Goal: Information Seeking & Learning: Learn about a topic

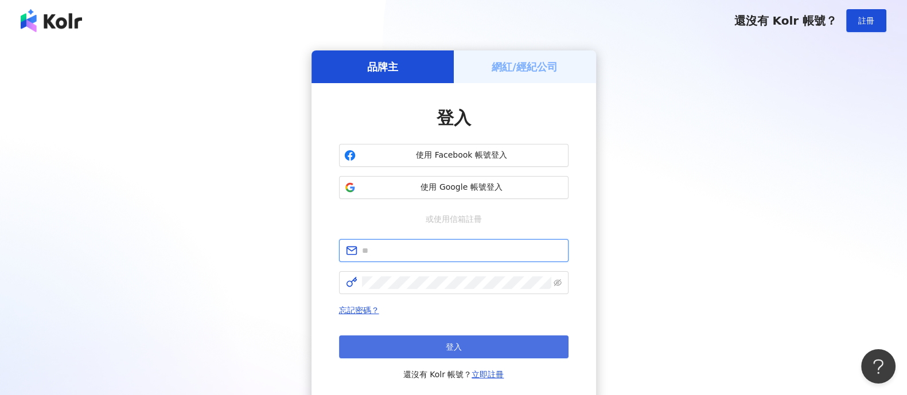
type input "**********"
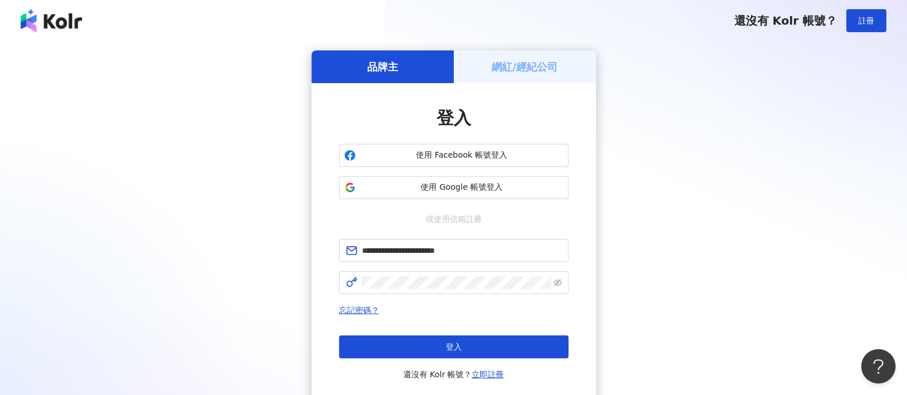
drag, startPoint x: 507, startPoint y: 348, endPoint x: 514, endPoint y: 323, distance: 25.6
click at [507, 349] on button "登入" at bounding box center [453, 347] width 229 height 23
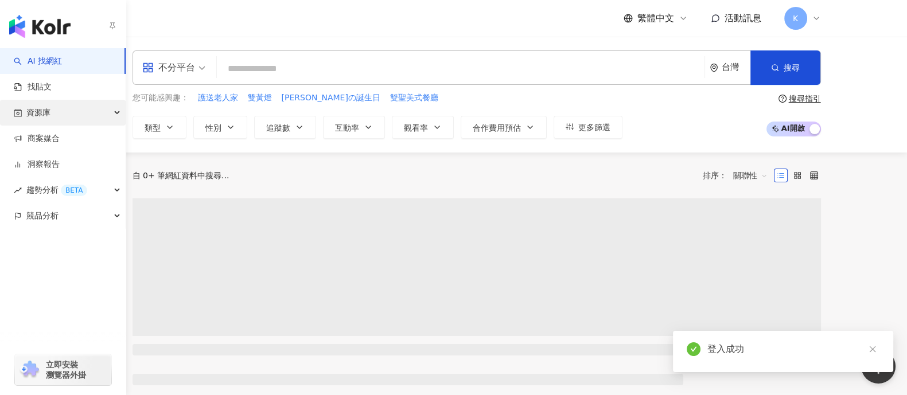
click at [95, 110] on div "資源庫" at bounding box center [63, 113] width 126 height 26
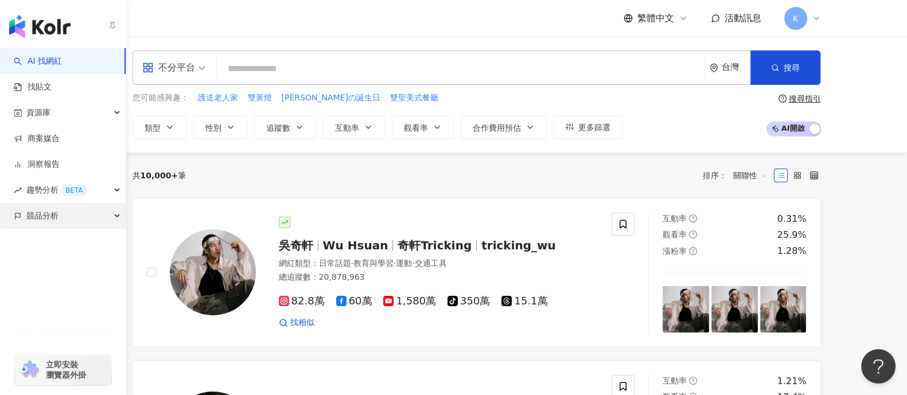
click at [110, 221] on div "競品分析" at bounding box center [63, 216] width 126 height 26
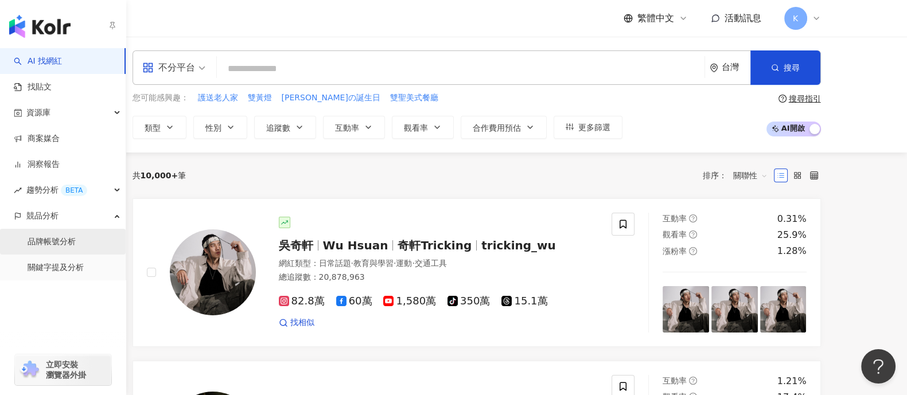
click at [62, 241] on link "品牌帳號分析" at bounding box center [52, 241] width 48 height 11
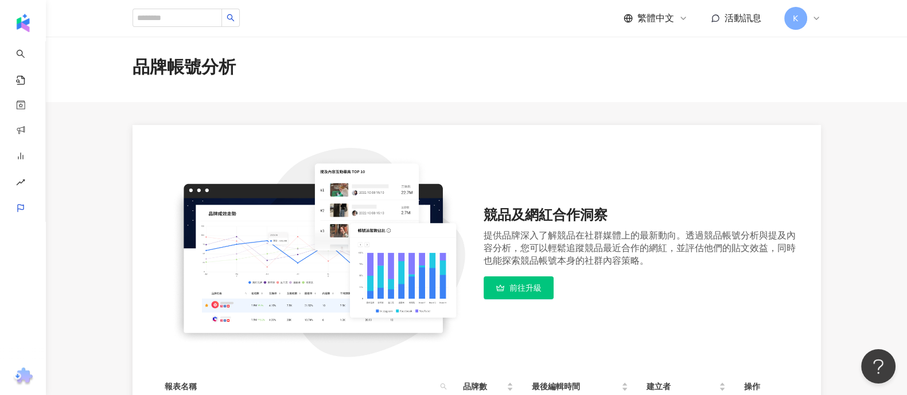
scroll to position [198, 0]
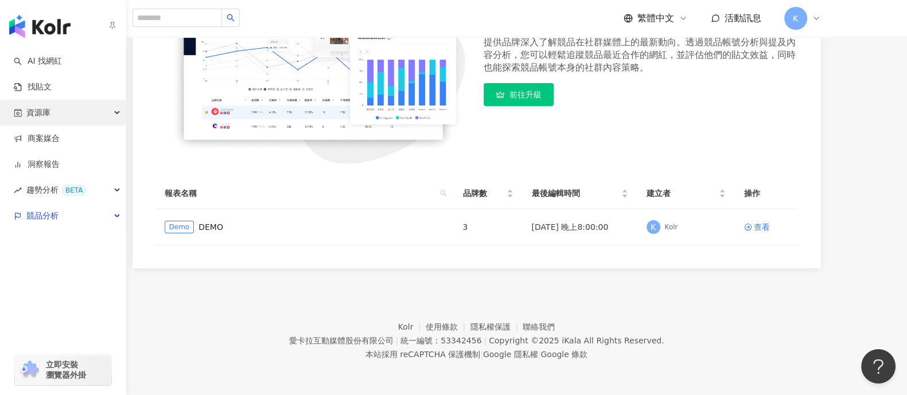
click at [64, 111] on div "資源庫" at bounding box center [63, 113] width 126 height 26
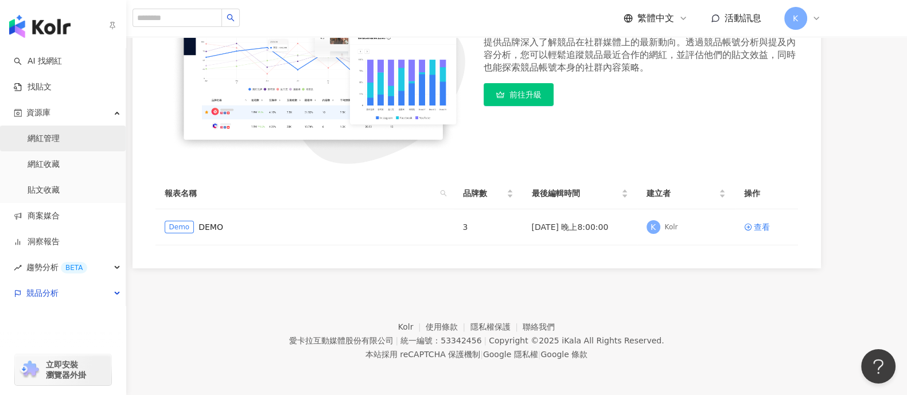
click at [60, 144] on link "網紅管理" at bounding box center [44, 138] width 32 height 11
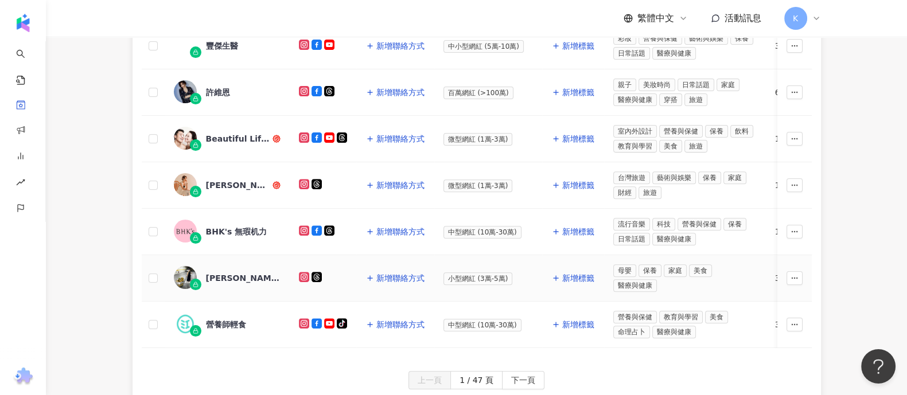
scroll to position [389, 0]
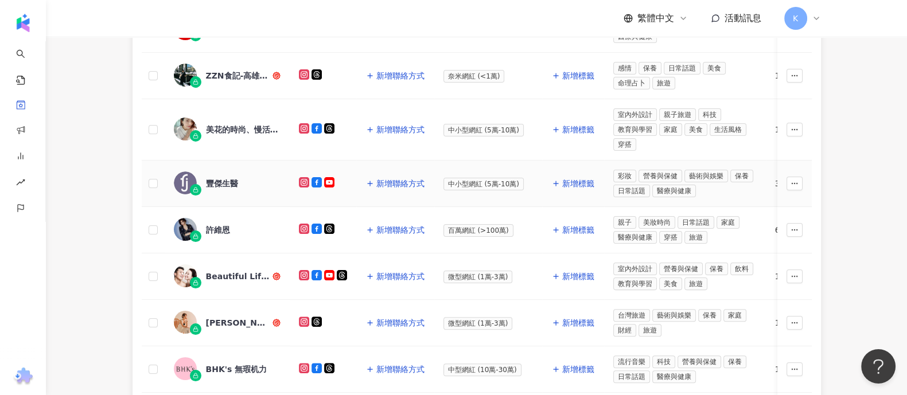
click at [216, 180] on div "豐傑生醫" at bounding box center [222, 183] width 32 height 11
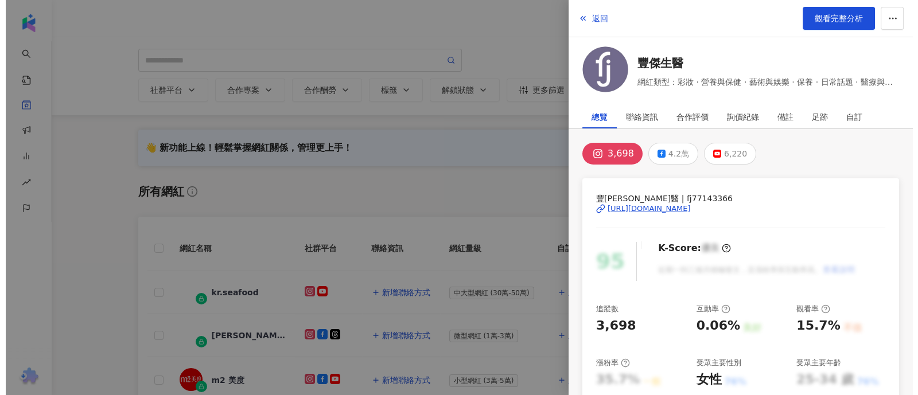
scroll to position [0, 0]
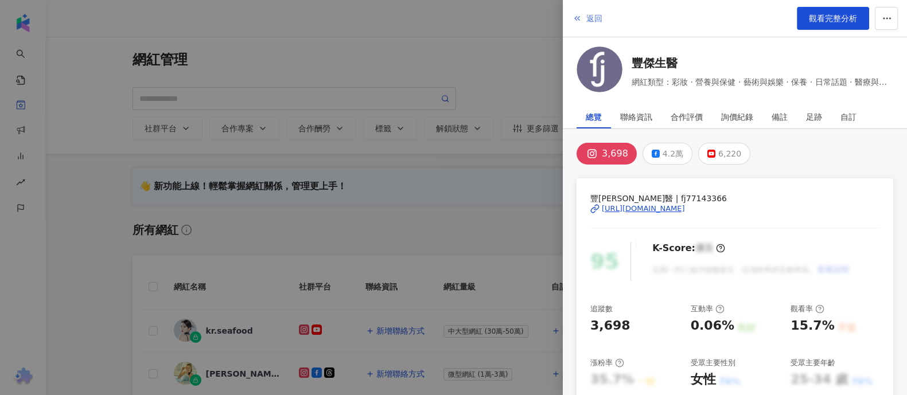
click at [587, 15] on span "返回" at bounding box center [594, 18] width 16 height 9
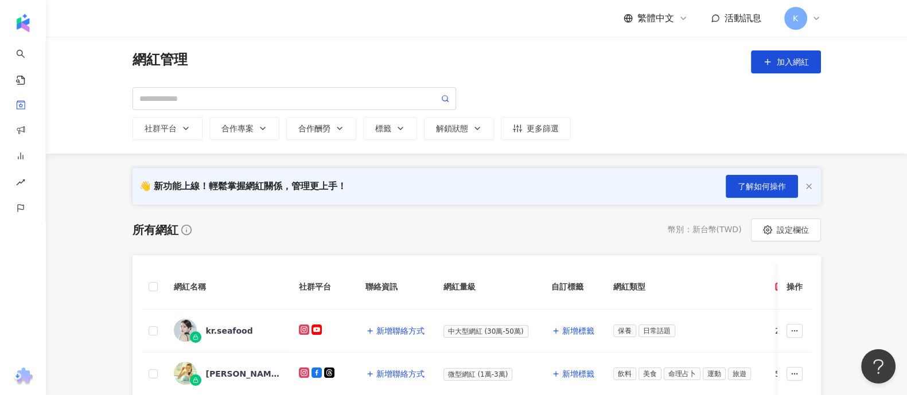
click at [812, 185] on icon "button" at bounding box center [808, 186] width 9 height 9
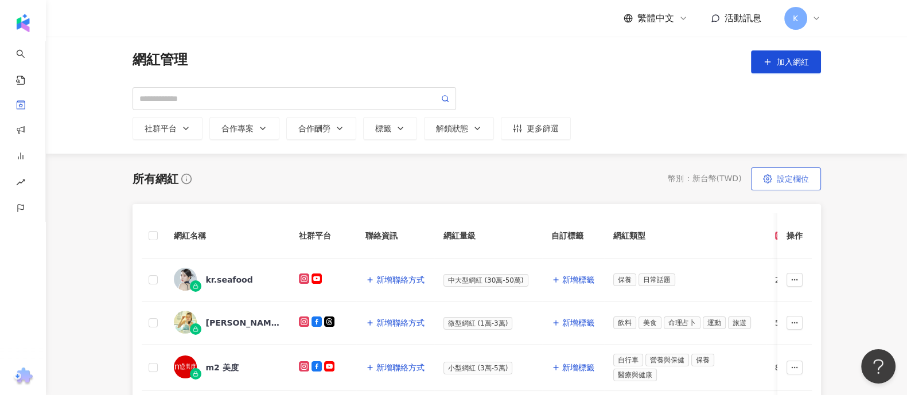
click at [809, 183] on button "設定欄位" at bounding box center [786, 178] width 70 height 23
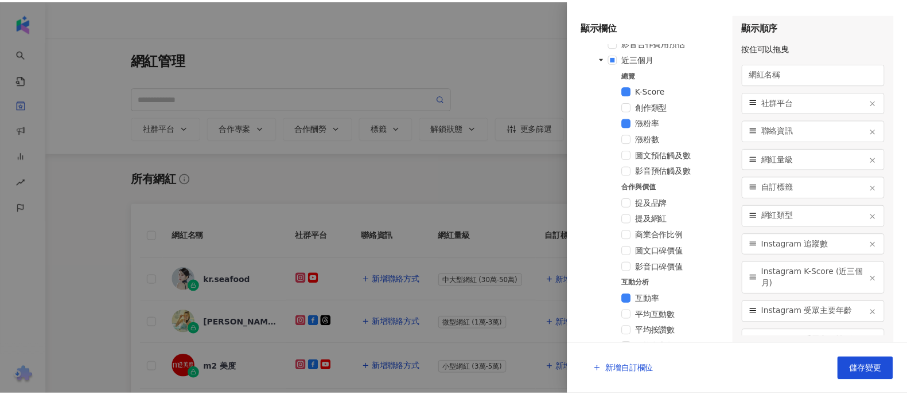
scroll to position [501, 0]
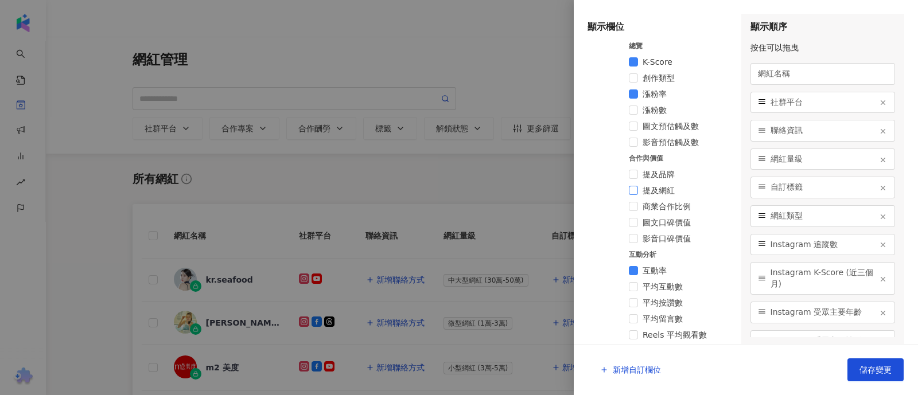
click at [634, 189] on span at bounding box center [633, 190] width 9 height 9
click at [889, 371] on span "儲存變更" at bounding box center [875, 369] width 32 height 9
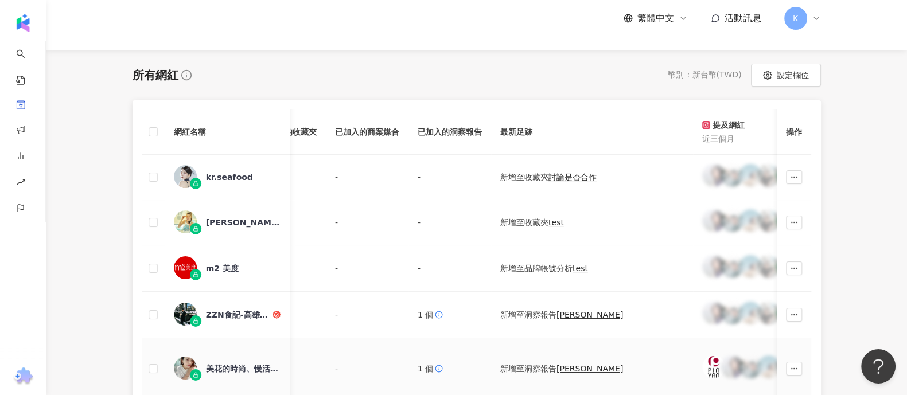
scroll to position [0, 0]
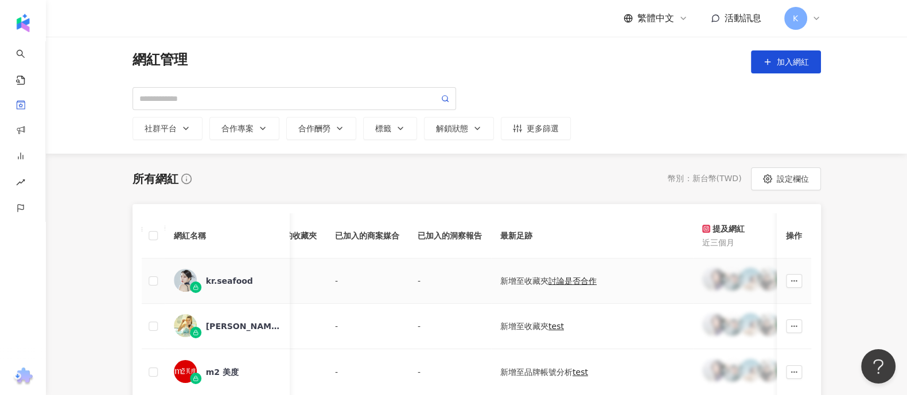
click at [730, 281] on div at bounding box center [748, 281] width 92 height 26
click at [791, 282] on icon "button" at bounding box center [794, 281] width 8 height 8
drag, startPoint x: 49, startPoint y: 282, endPoint x: 89, endPoint y: 282, distance: 40.1
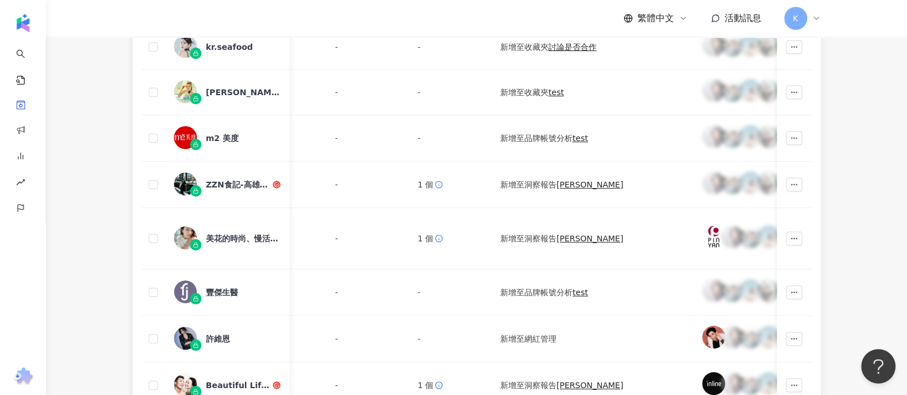
scroll to position [430, 0]
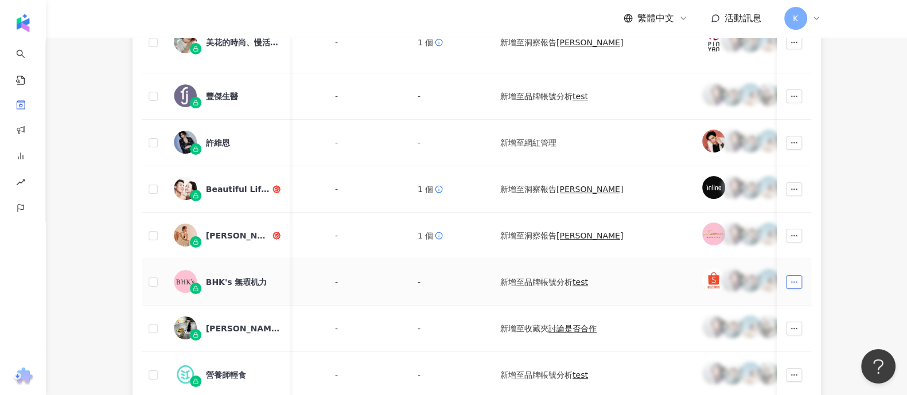
click at [797, 281] on span "button" at bounding box center [794, 282] width 8 height 9
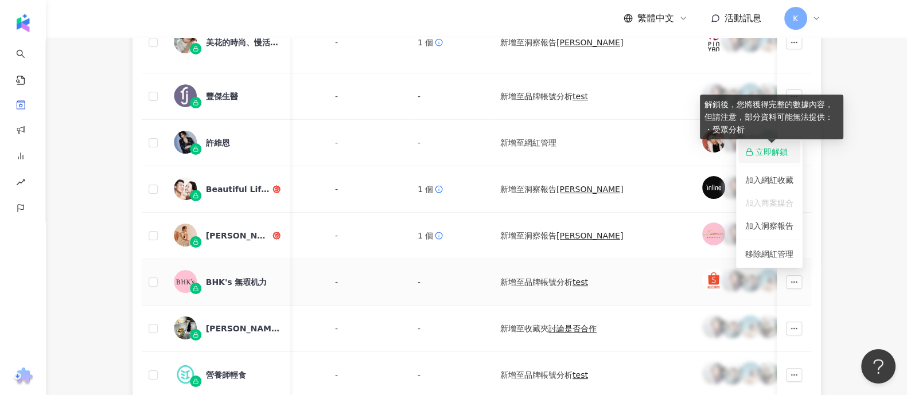
click at [771, 153] on span "立即解鎖" at bounding box center [771, 151] width 32 height 9
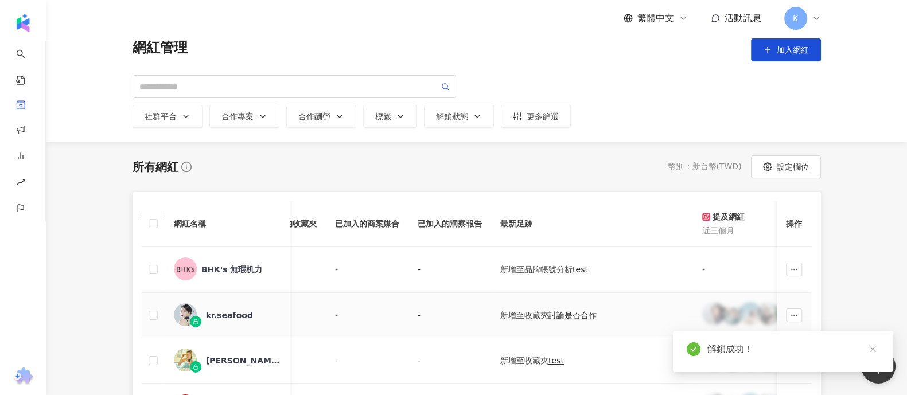
scroll to position [0, 0]
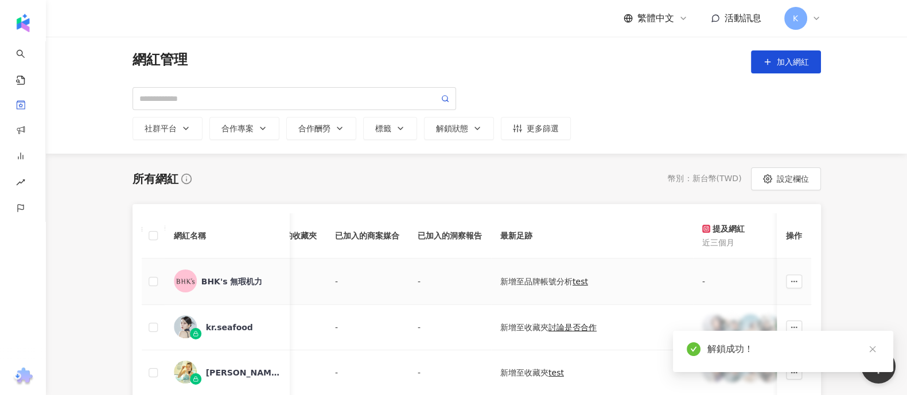
click at [218, 283] on div "BHK's 無瑕机力" at bounding box center [231, 281] width 61 height 11
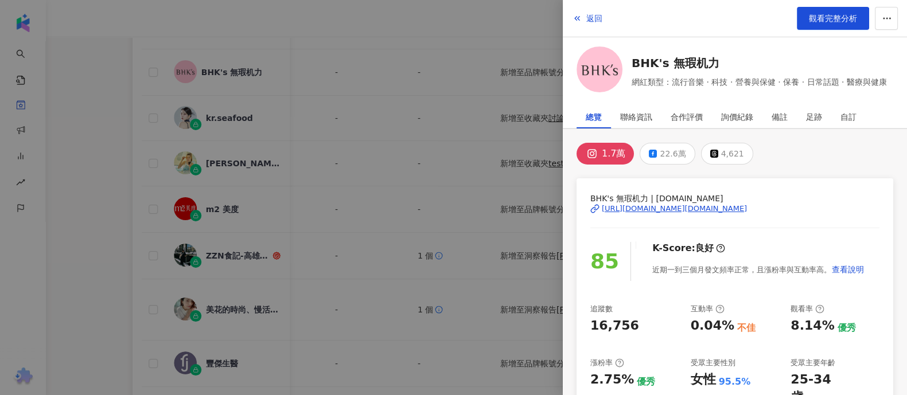
scroll to position [71, 0]
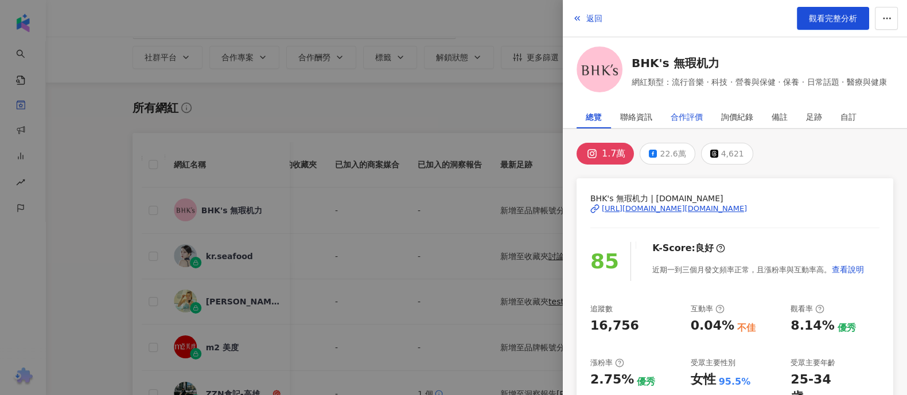
click at [685, 119] on div "合作評價" at bounding box center [686, 117] width 32 height 23
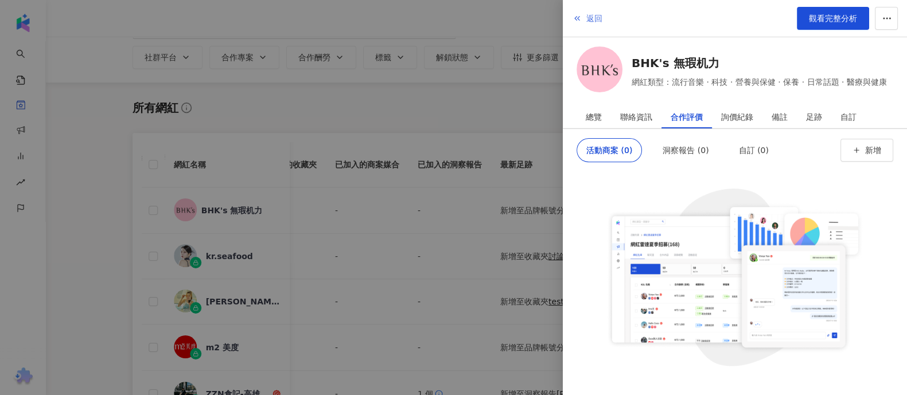
click at [594, 18] on span "返回" at bounding box center [594, 18] width 16 height 9
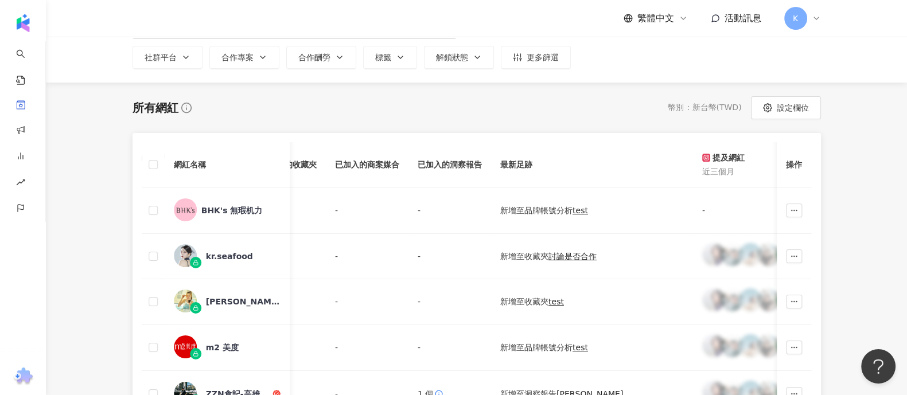
drag, startPoint x: 87, startPoint y: 262, endPoint x: 97, endPoint y: 253, distance: 13.5
click at [88, 262] on main "網紅管理 加入網紅 社群平台 合作專案 合作酬勞 標籤 解鎖狀態 更多篩選 所有網紅 幣別 ： 新台幣 ( TWD ) 設定欄位 網紅名稱 社群平台 聯絡資訊…" at bounding box center [476, 394] width 861 height 856
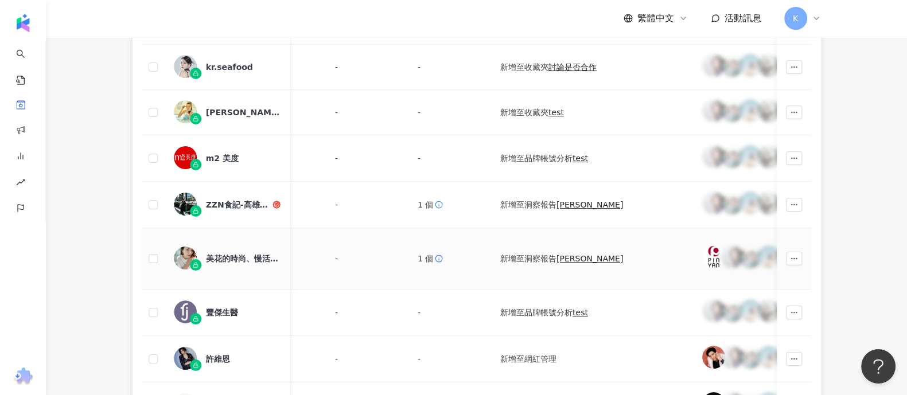
scroll to position [286, 0]
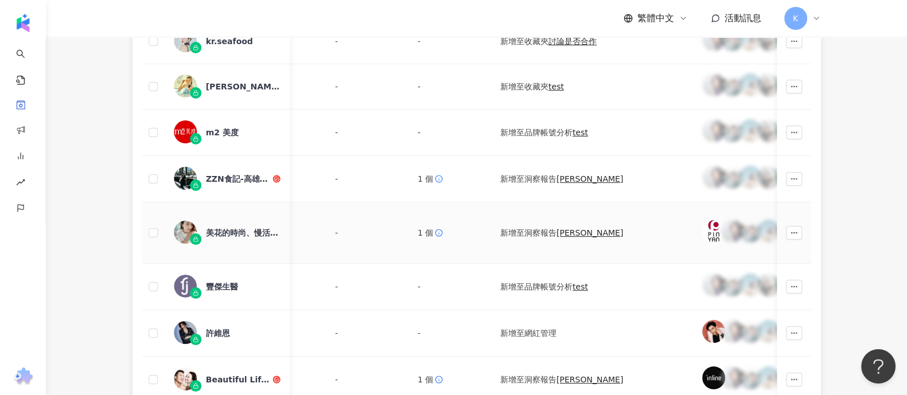
click at [222, 227] on div "美花的時尚、慢活、輕旅行" at bounding box center [243, 232] width 75 height 11
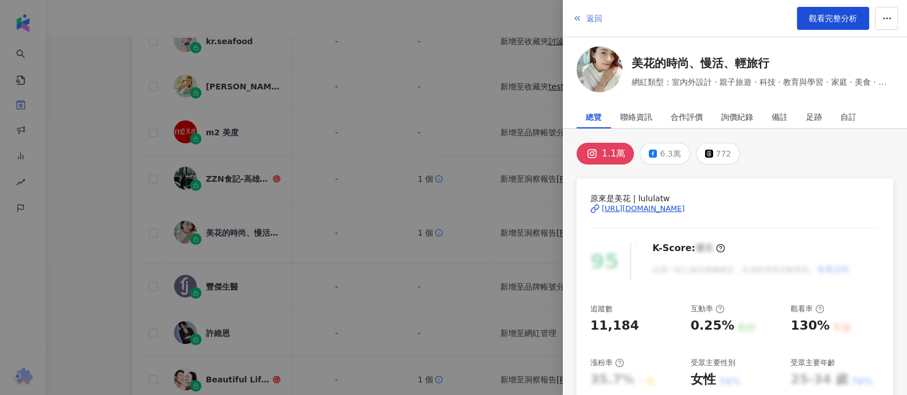
click at [581, 20] on icon "button" at bounding box center [576, 18] width 9 height 9
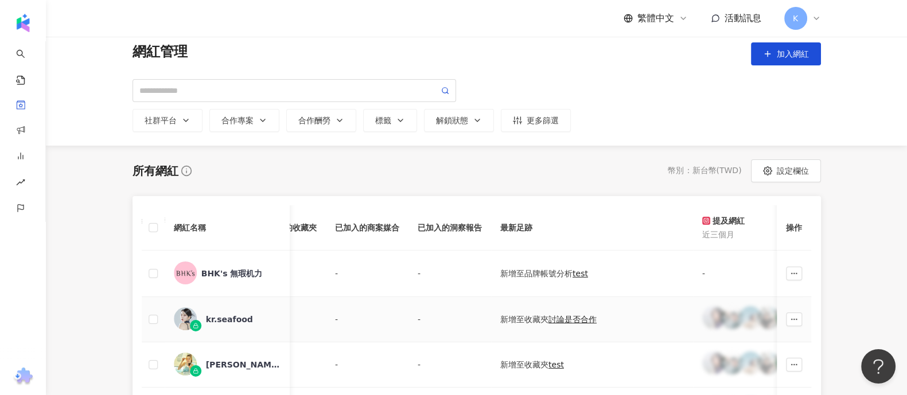
scroll to position [0, 0]
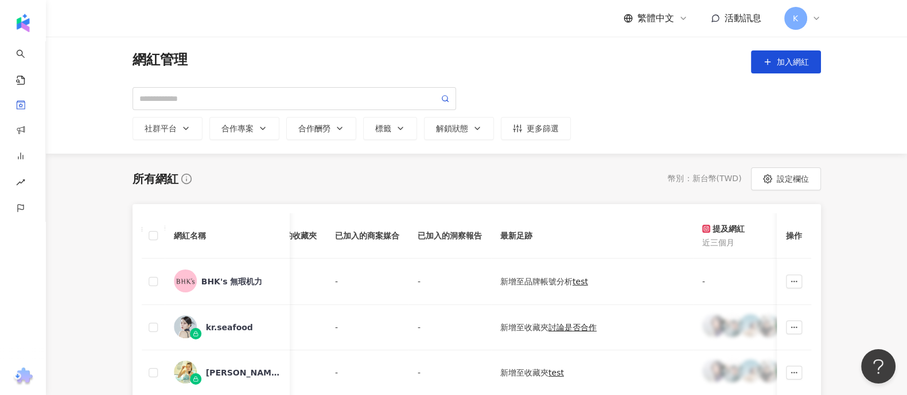
click at [264, 84] on div "網紅管理 加入網紅 社群平台 合作專案 合作酬勞 標籤 解鎖狀態 更多篩選" at bounding box center [476, 94] width 688 height 89
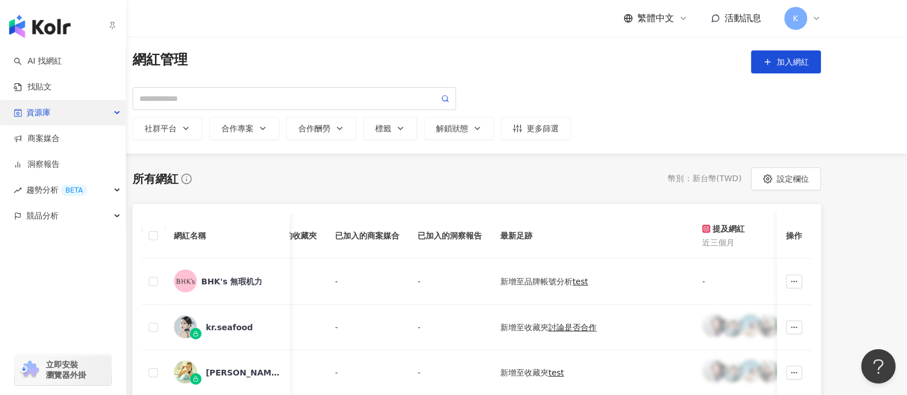
click at [115, 113] on icon "button" at bounding box center [118, 113] width 6 height 0
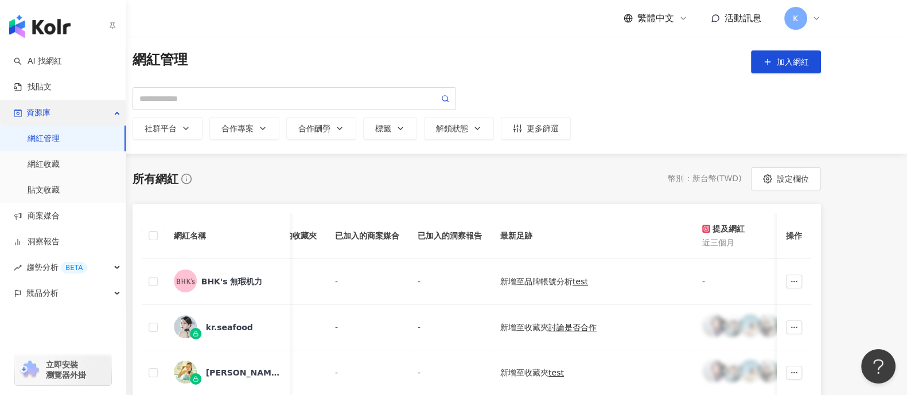
click at [115, 117] on div "資源庫" at bounding box center [63, 113] width 126 height 26
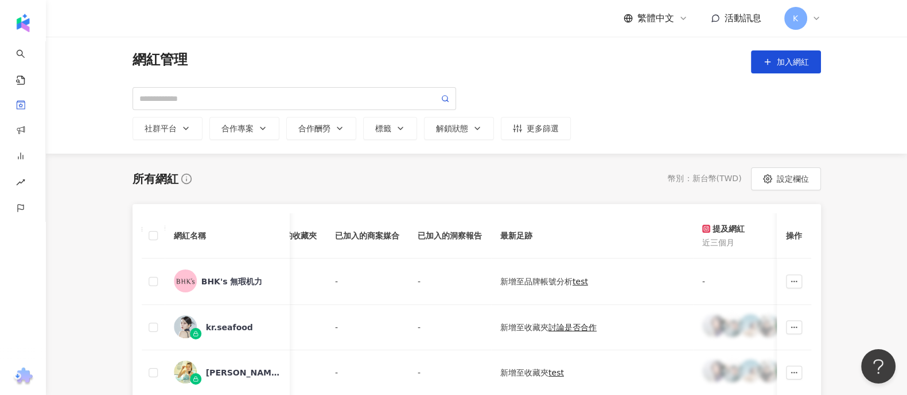
click at [447, 183] on div "所有網紅 幣別 ： 新台幣 ( TWD ) 設定欄位" at bounding box center [476, 178] width 688 height 23
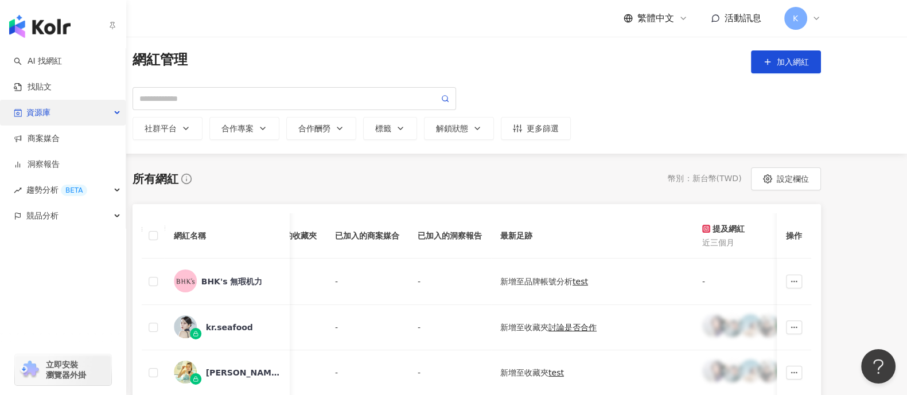
click at [105, 114] on div "資源庫" at bounding box center [63, 113] width 126 height 26
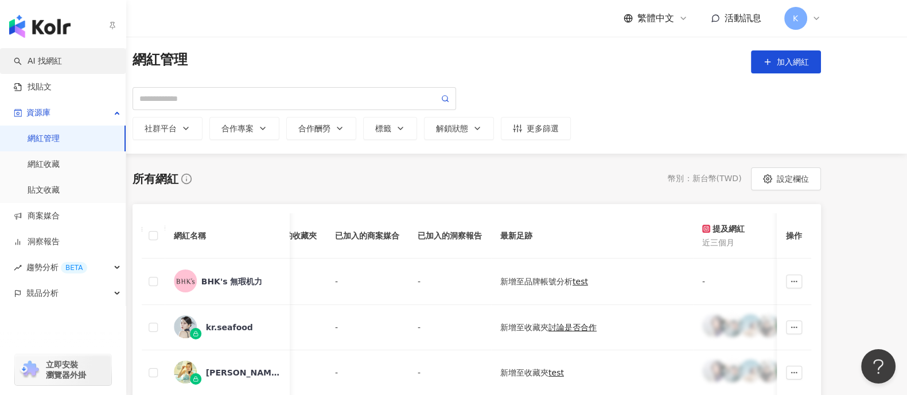
click at [62, 63] on link "AI 找網紅" at bounding box center [38, 61] width 48 height 11
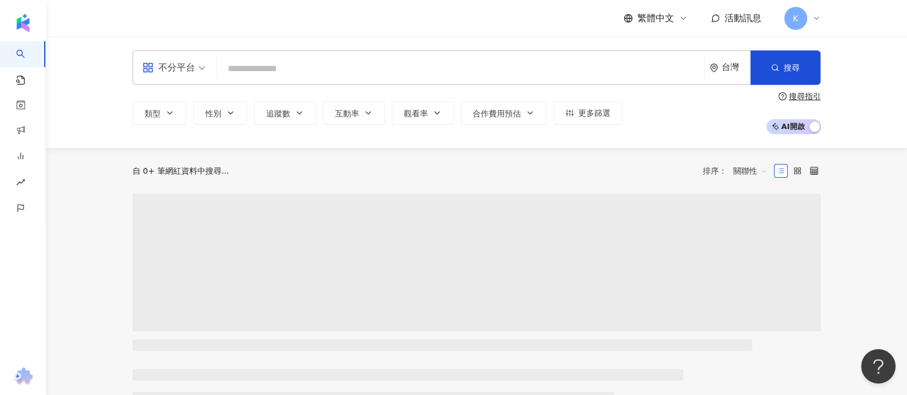
click at [251, 70] on input "search" at bounding box center [460, 69] width 478 height 22
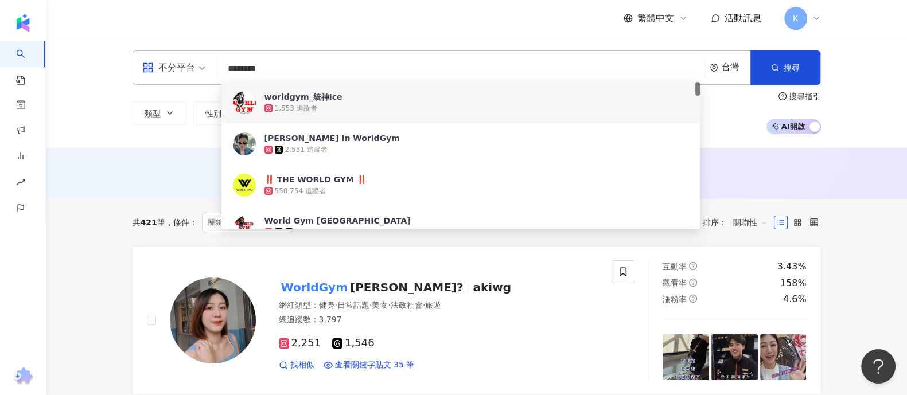
type input "********"
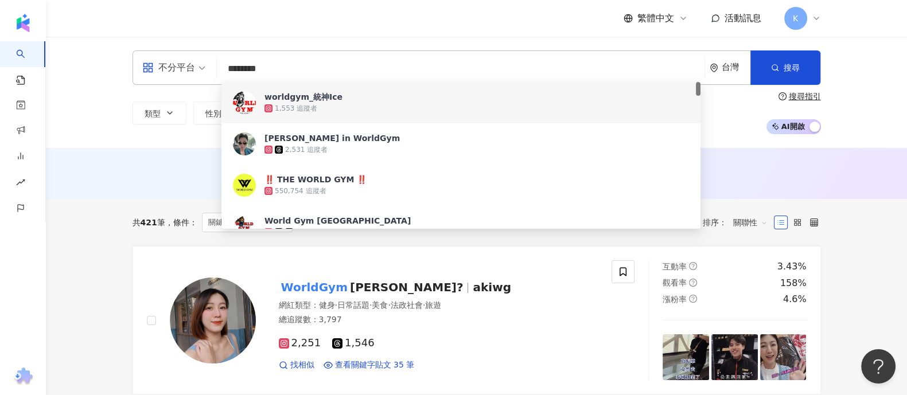
click at [301, 76] on input "********" at bounding box center [460, 69] width 478 height 22
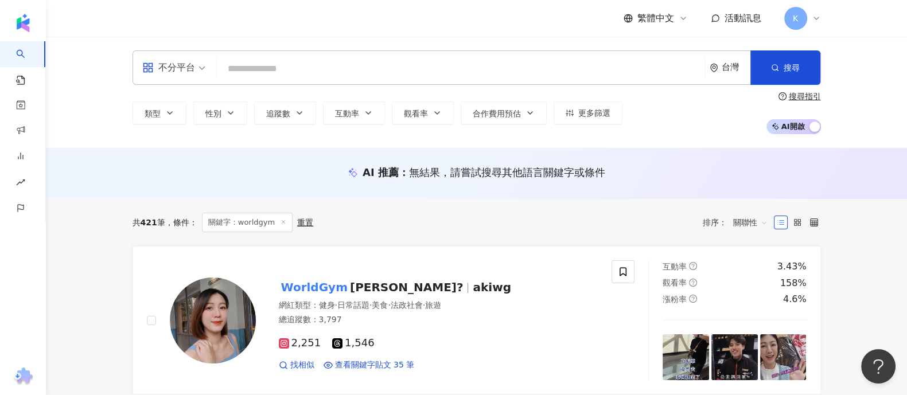
click at [257, 64] on input "search" at bounding box center [460, 69] width 478 height 22
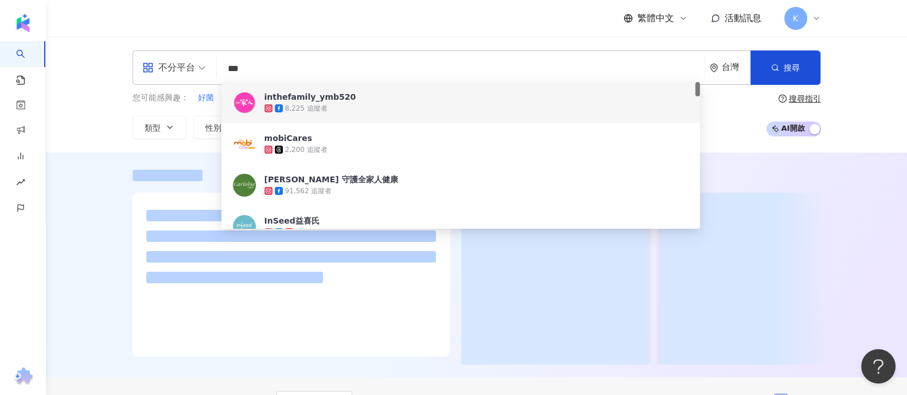
type input "***"
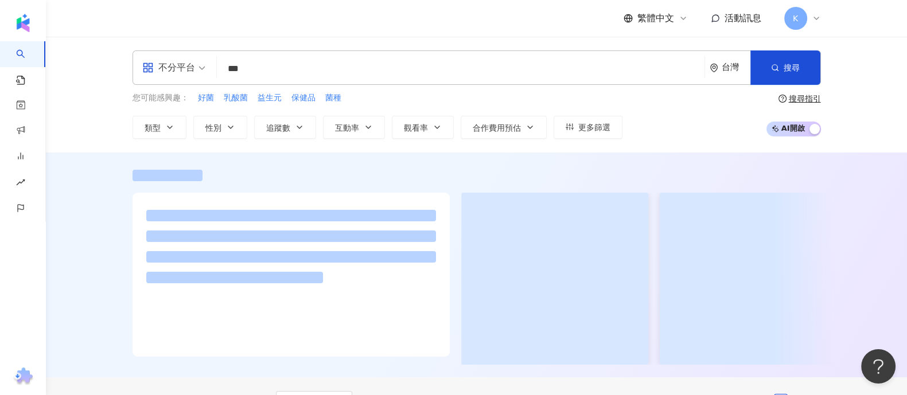
click at [93, 251] on div at bounding box center [476, 265] width 861 height 225
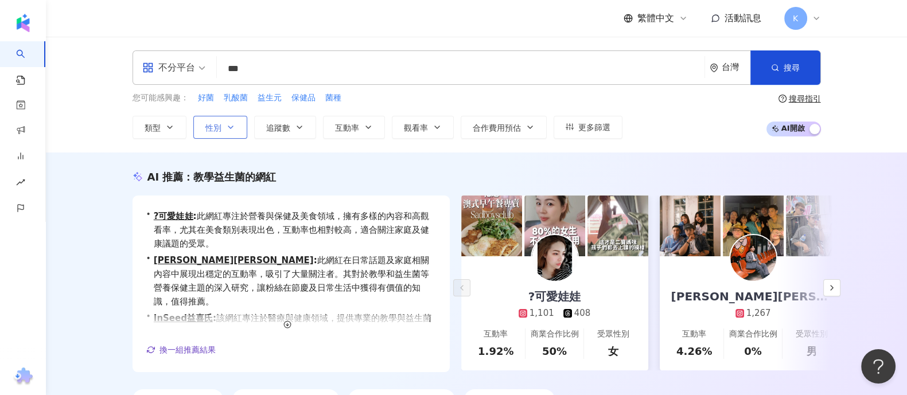
click at [217, 119] on button "性別" at bounding box center [220, 127] width 54 height 23
click at [175, 124] on button "類型" at bounding box center [159, 127] width 54 height 23
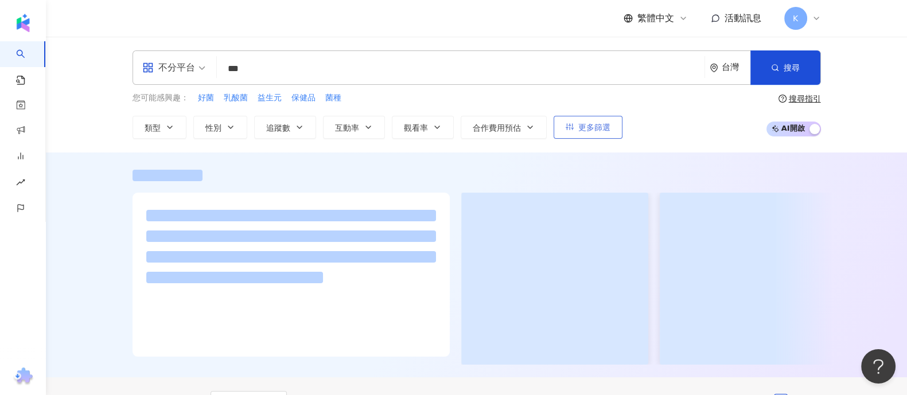
click at [602, 125] on span "更多篩選" at bounding box center [594, 127] width 32 height 9
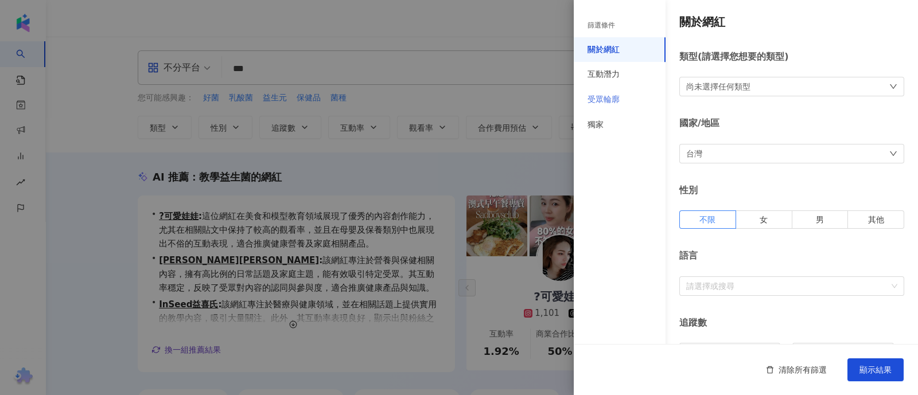
click at [649, 91] on div "受眾輪廓" at bounding box center [620, 99] width 92 height 25
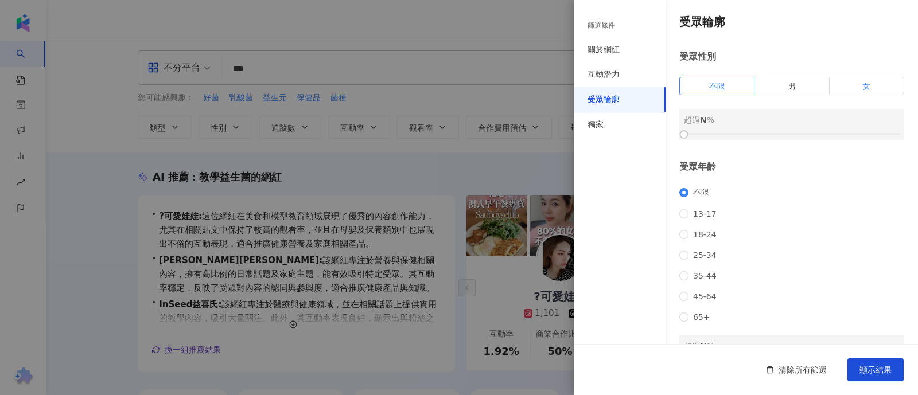
click at [862, 83] on span "女" at bounding box center [866, 85] width 8 height 9
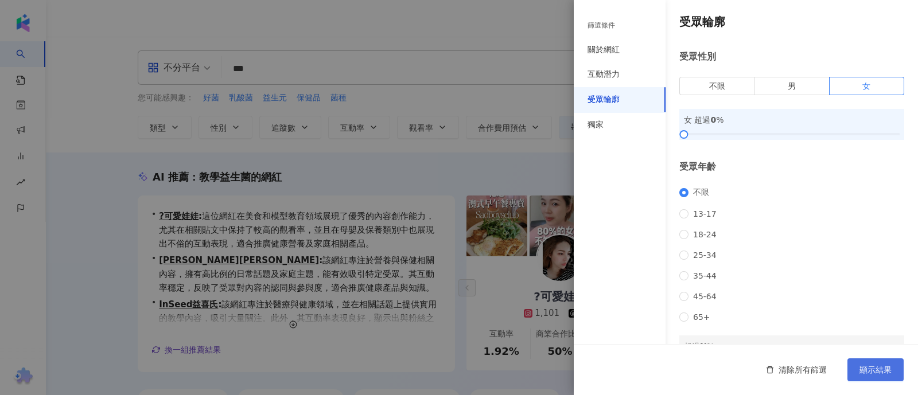
click at [880, 365] on span "顯示結果" at bounding box center [875, 369] width 32 height 9
